Goal: Transaction & Acquisition: Purchase product/service

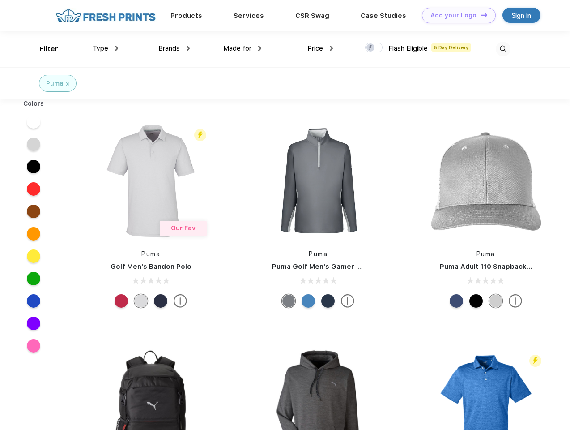
click at [456, 15] on link "Add your Logo Design Tool" at bounding box center [459, 16] width 74 height 16
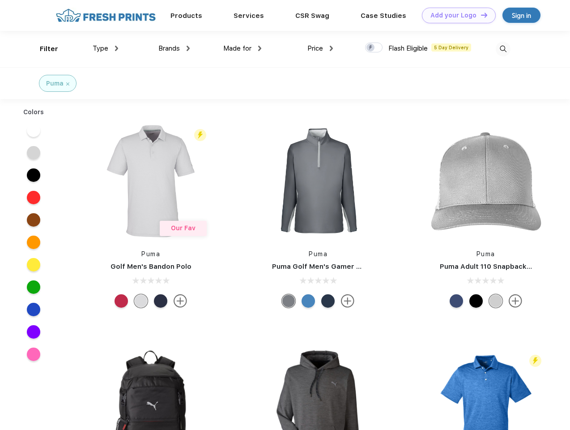
click at [0, 0] on div "Design Tool" at bounding box center [0, 0] width 0 height 0
click at [480, 15] on link "Add your Logo Design Tool" at bounding box center [459, 16] width 74 height 16
click at [43, 49] on div "Filter" at bounding box center [49, 49] width 18 height 10
click at [106, 48] on span "Type" at bounding box center [101, 48] width 16 height 8
click at [174, 48] on span "Brands" at bounding box center [168, 48] width 21 height 8
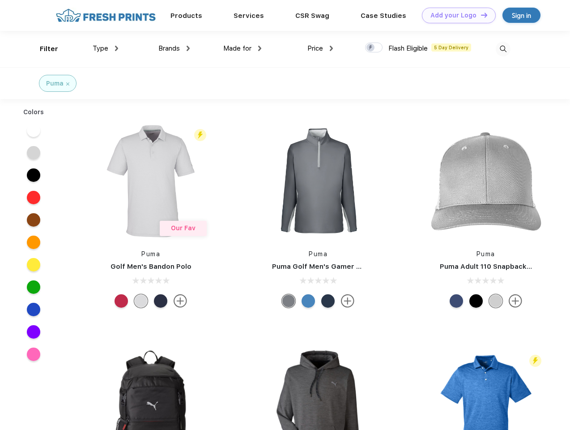
click at [243, 48] on span "Made for" at bounding box center [237, 48] width 28 height 8
click at [321, 48] on span "Price" at bounding box center [316, 48] width 16 height 8
click at [374, 48] on div at bounding box center [373, 48] width 17 height 10
click at [371, 48] on input "checkbox" at bounding box center [368, 45] width 6 height 6
click at [503, 49] on img at bounding box center [503, 49] width 15 height 15
